Goal: Information Seeking & Learning: Find specific fact

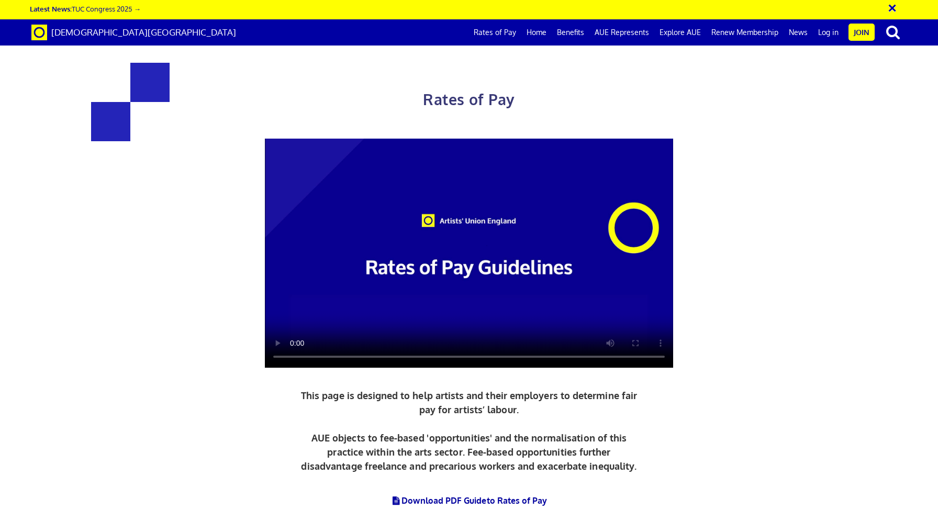
scroll to position [405, 0]
drag, startPoint x: 545, startPoint y: 335, endPoint x: 666, endPoint y: 341, distance: 121.0
copy h3 "£387.21 a day"
drag, startPoint x: 228, startPoint y: 337, endPoint x: 355, endPoint y: 337, distance: 127.1
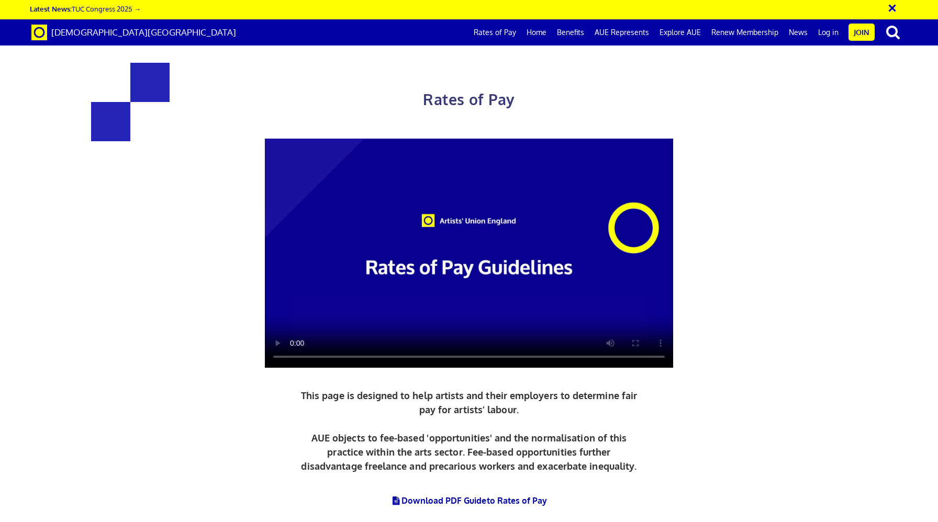
copy h3 "£352.01 a day"
